Goal: Contribute content: Contribute content

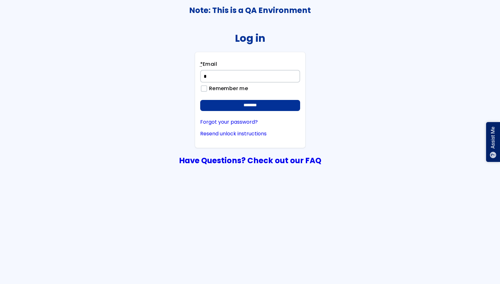
type input "**********"
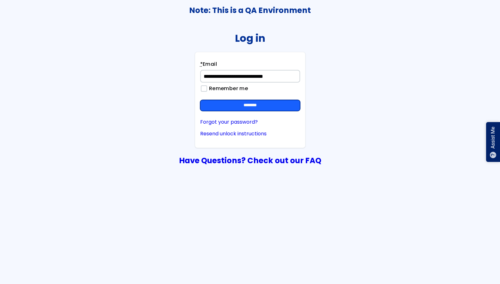
click at [256, 101] on input "********" at bounding box center [250, 105] width 100 height 11
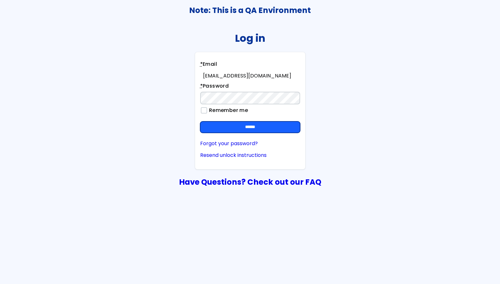
click at [234, 125] on input "******" at bounding box center [250, 127] width 100 height 11
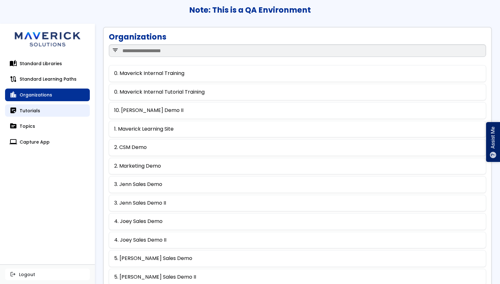
click at [34, 108] on link "sticky_note_2 Tutorials" at bounding box center [47, 110] width 85 height 13
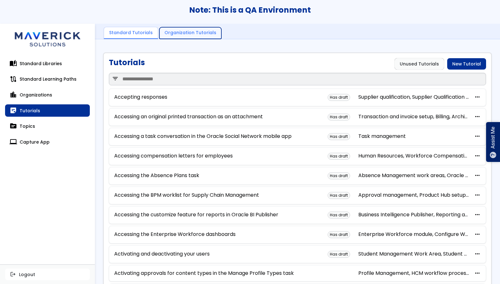
click at [190, 28] on link "Organization Tutorials" at bounding box center [190, 33] width 62 height 12
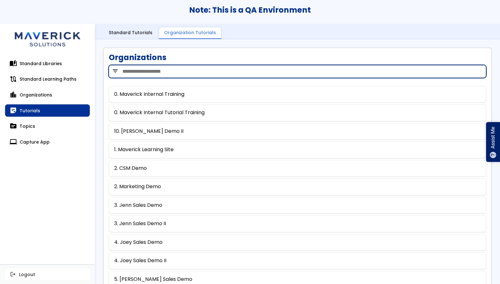
click at [143, 67] on input "search" at bounding box center [297, 71] width 377 height 13
type input "***"
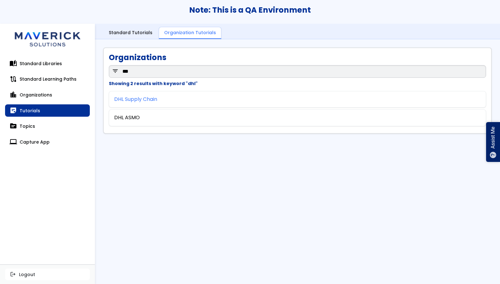
click at [128, 97] on link "DHL Supply Chain" at bounding box center [135, 100] width 43 height 6
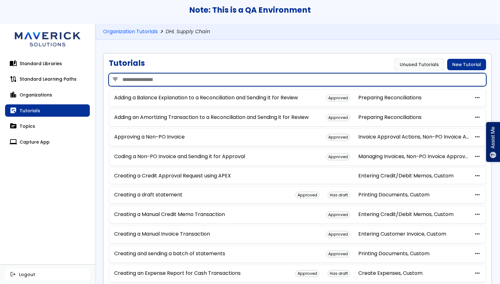
click at [143, 78] on input "search" at bounding box center [297, 79] width 377 height 13
type input "****"
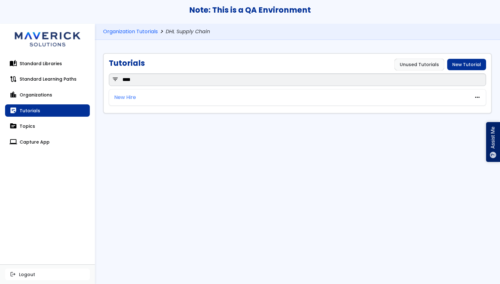
click at [125, 97] on link "New Hire" at bounding box center [125, 98] width 22 height 6
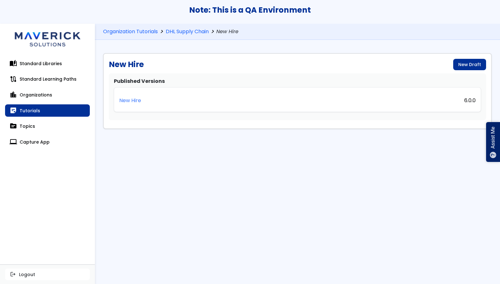
click at [127, 103] on p "New Hire" at bounding box center [130, 101] width 22 height 6
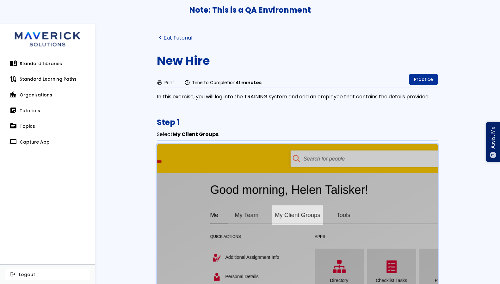
click at [176, 40] on link "navigate_before Exit Tutorial" at bounding box center [174, 38] width 35 height 6
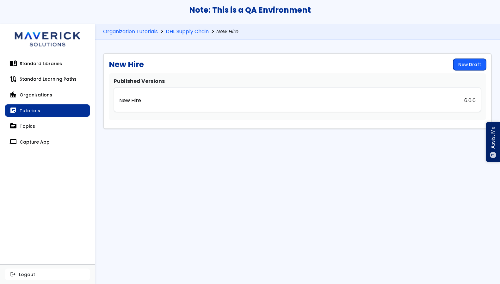
click at [462, 63] on link "New Draft" at bounding box center [469, 64] width 33 height 11
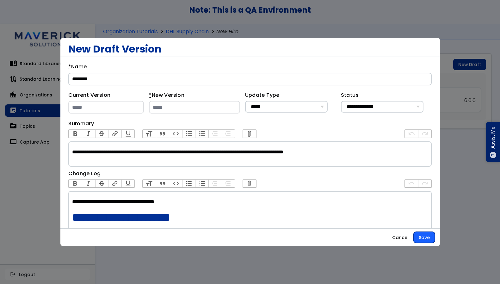
click at [420, 233] on button "Save" at bounding box center [424, 237] width 21 height 11
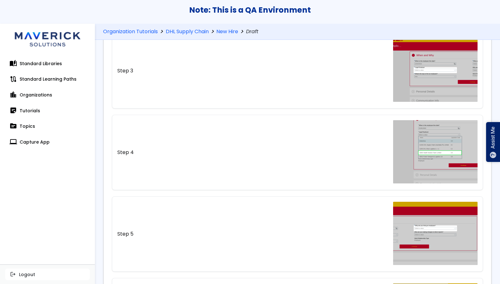
scroll to position [217, 0]
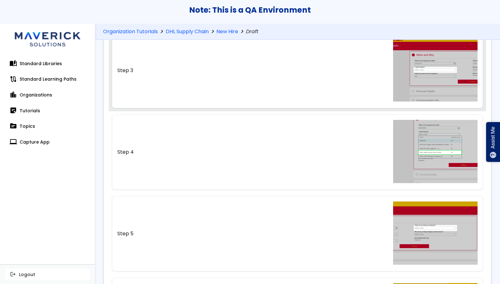
click at [301, 91] on link "Step 3" at bounding box center [297, 70] width 371 height 75
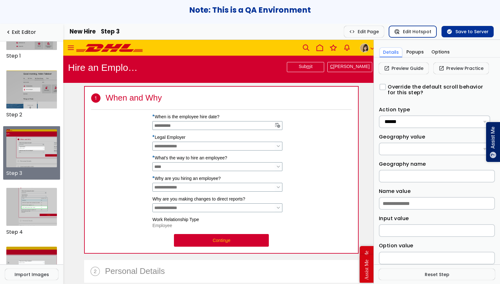
click at [412, 34] on button "ads_click Edit Hotspot" at bounding box center [412, 31] width 47 height 11
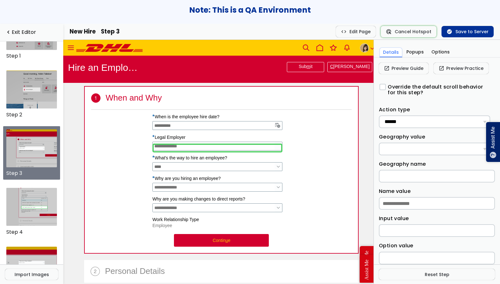
click at [228, 151] on span "Legal Employer" at bounding box center [218, 146] width 130 height 9
click at [463, 35] on button "check_circle Save to Server" at bounding box center [468, 31] width 52 height 11
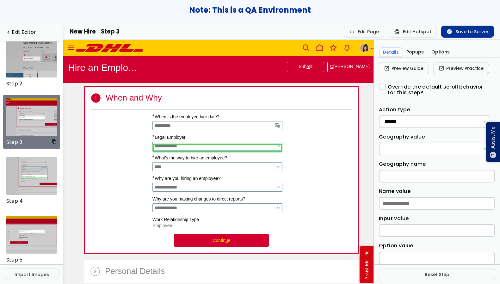
scroll to position [68, 0]
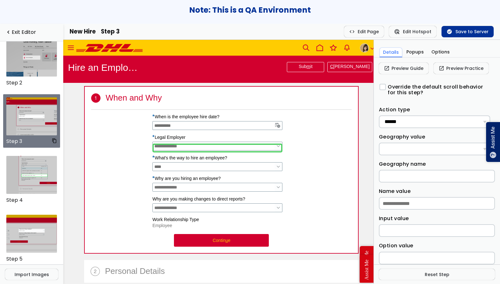
click at [19, 115] on img at bounding box center [31, 116] width 51 height 38
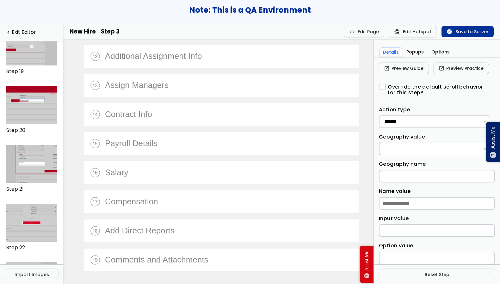
scroll to position [1078, 0]
click at [40, 119] on img at bounding box center [31, 105] width 51 height 38
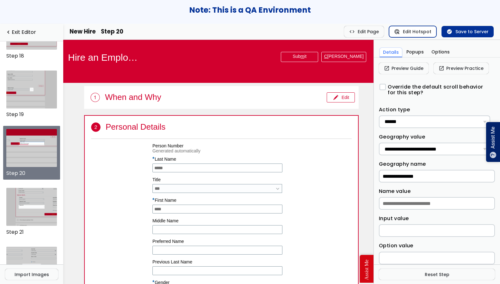
click at [416, 36] on button "ads_click Edit Hotspot" at bounding box center [412, 31] width 47 height 11
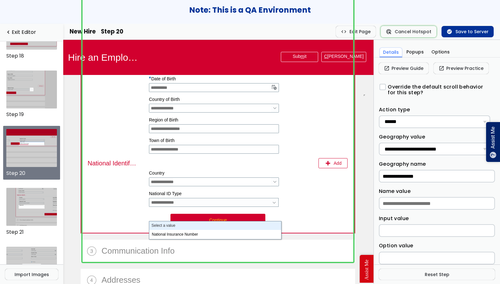
scroll to position [225, 3]
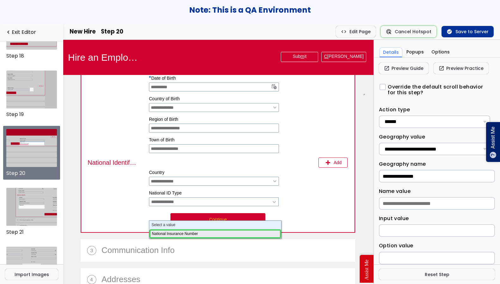
click at [248, 234] on li "National Insurance Number" at bounding box center [215, 233] width 132 height 9
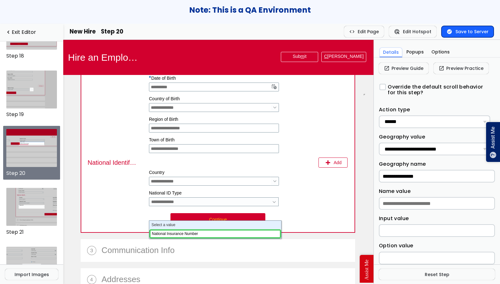
click at [460, 29] on button "check_circle Save to Server" at bounding box center [468, 31] width 52 height 11
click at [21, 148] on img at bounding box center [31, 148] width 51 height 38
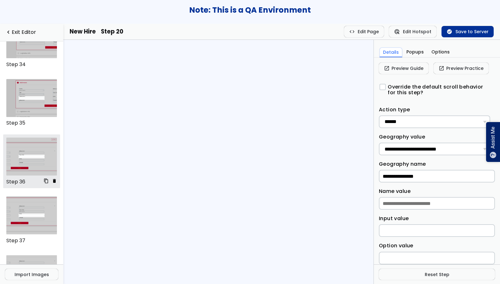
scroll to position [1966, 0]
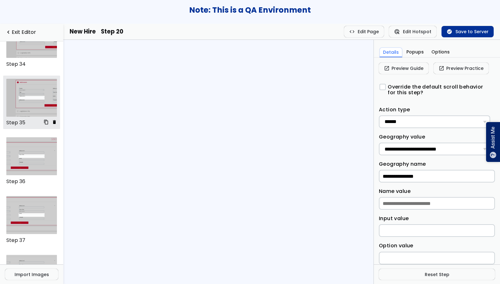
click at [34, 104] on img at bounding box center [31, 98] width 51 height 38
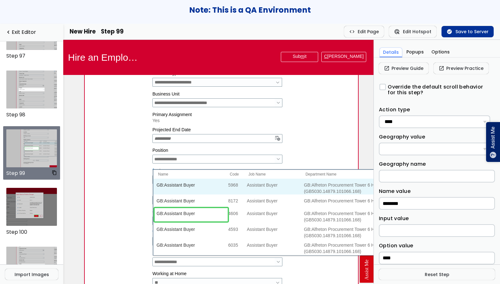
click at [24, 155] on img at bounding box center [31, 148] width 51 height 38
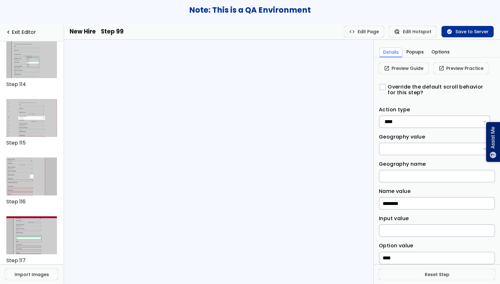
scroll to position [6645, 0]
click at [25, 169] on img at bounding box center [31, 176] width 51 height 38
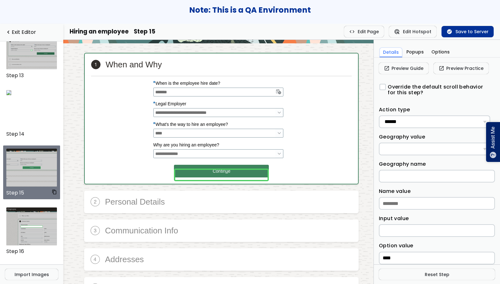
scroll to position [721, 0]
click at [33, 165] on img at bounding box center [31, 167] width 51 height 38
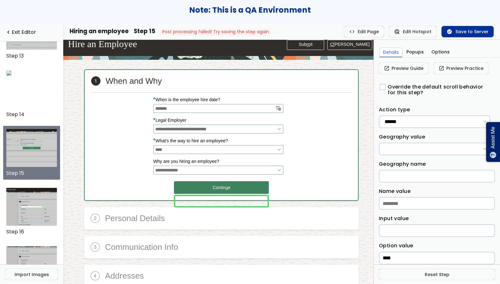
scroll to position [25, 0]
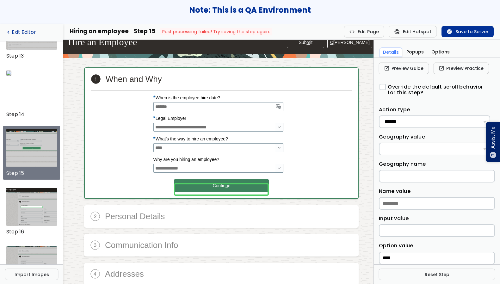
click at [19, 30] on link "navigate_before Exit Editor" at bounding box center [31, 32] width 53 height 6
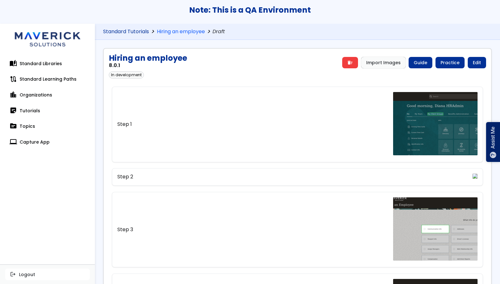
click at [130, 32] on link "Standard Tutorials" at bounding box center [126, 32] width 46 height 6
